Goal: Task Accomplishment & Management: Manage account settings

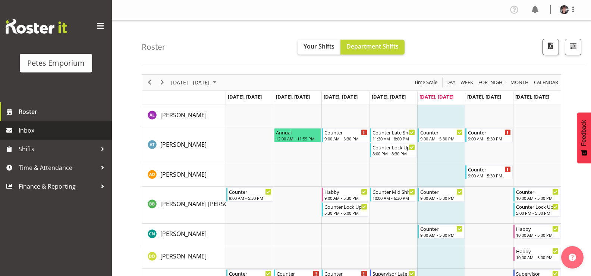
click at [27, 129] on span "Inbox" at bounding box center [64, 130] width 90 height 11
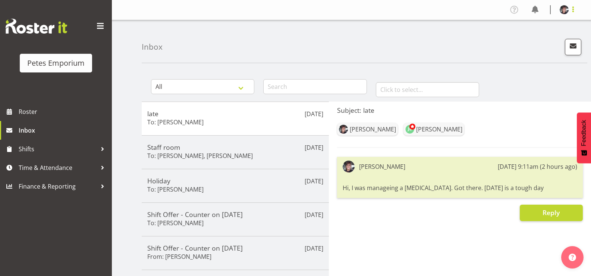
click at [573, 9] on span at bounding box center [573, 9] width 9 height 9
click at [531, 36] on link "Log Out" at bounding box center [542, 38] width 72 height 13
